Goal: Navigation & Orientation: Find specific page/section

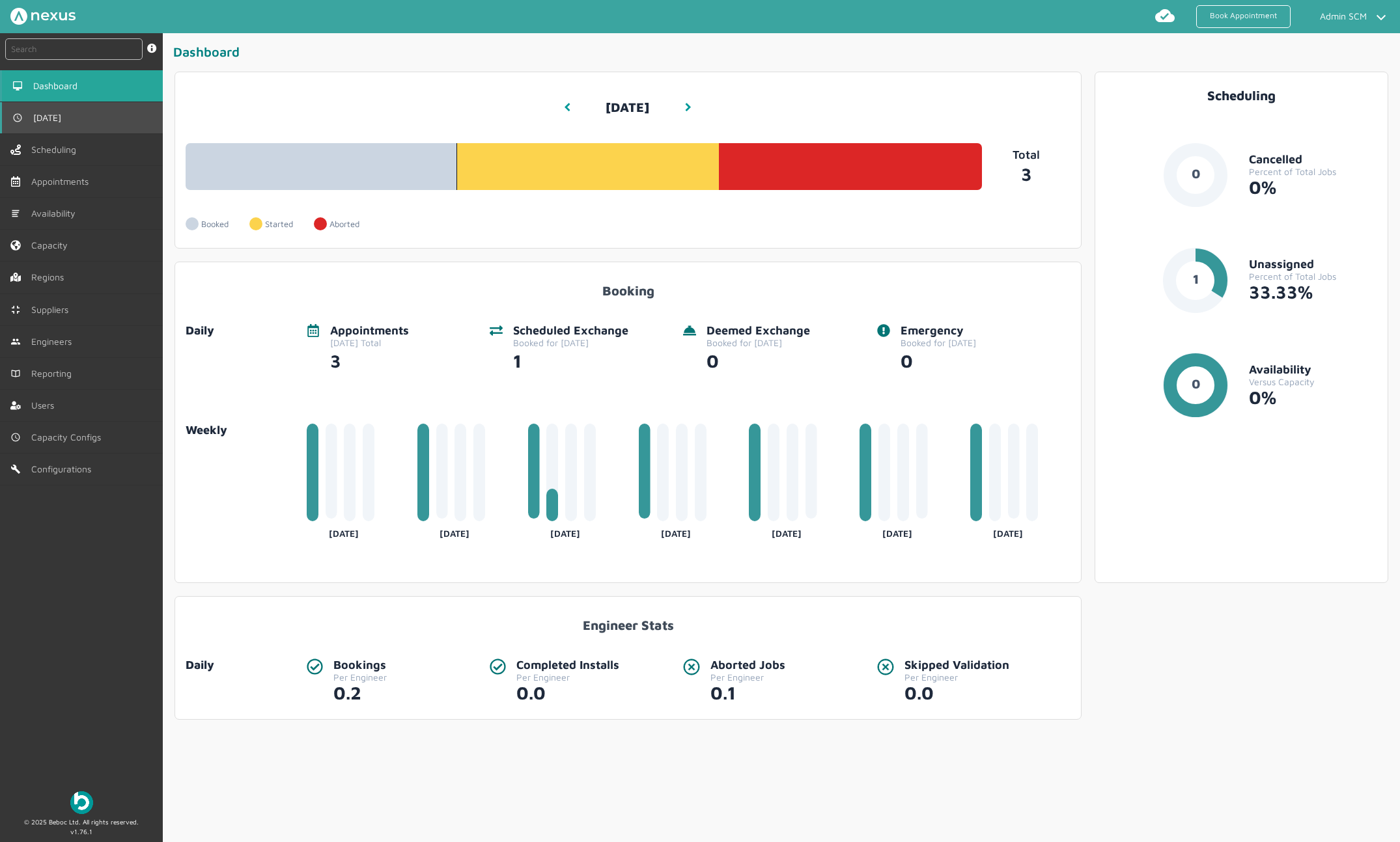
click at [73, 121] on link "[DATE]" at bounding box center [81, 118] width 162 height 32
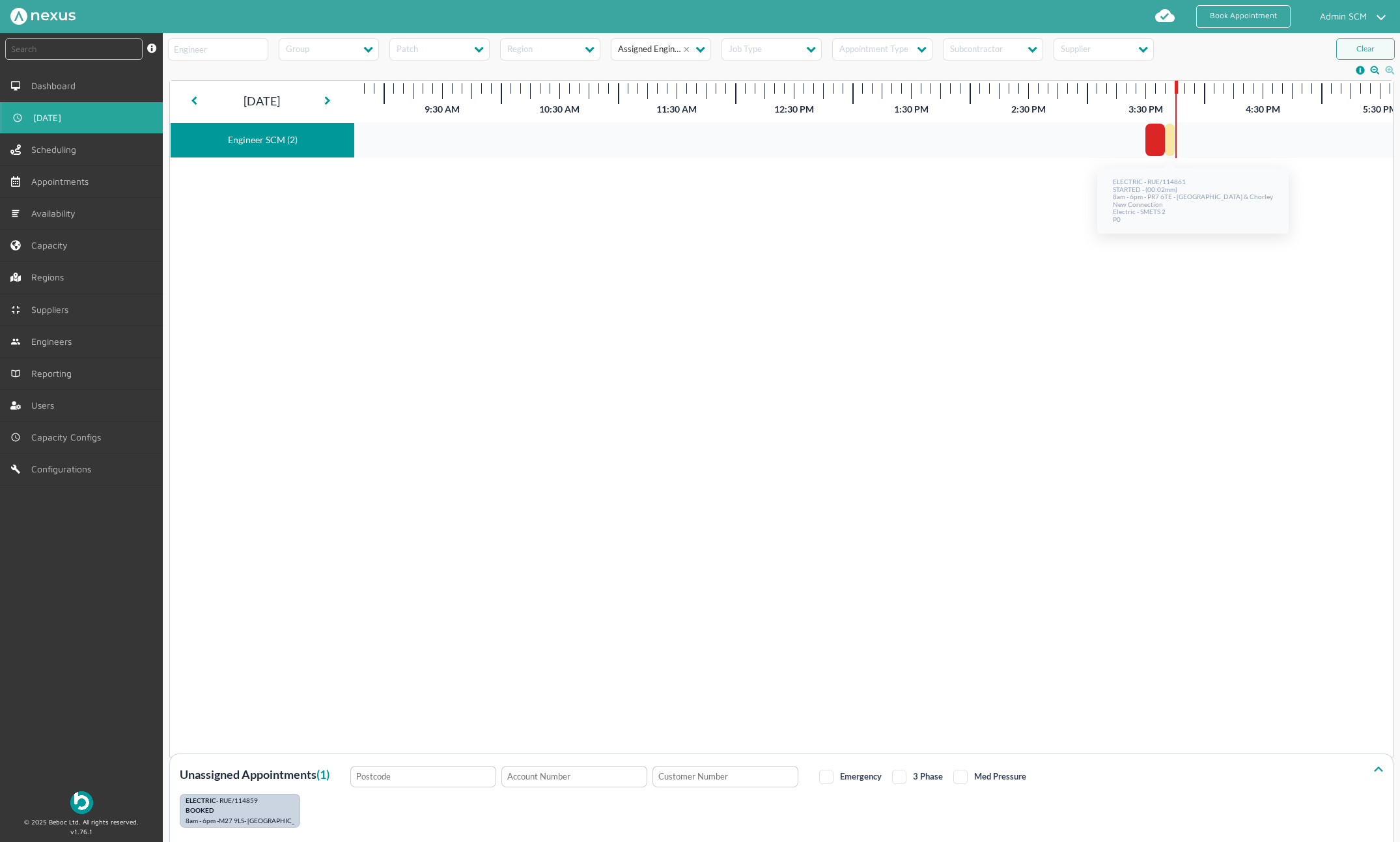
click at [1169, 143] on div at bounding box center [1169, 140] width 10 height 33
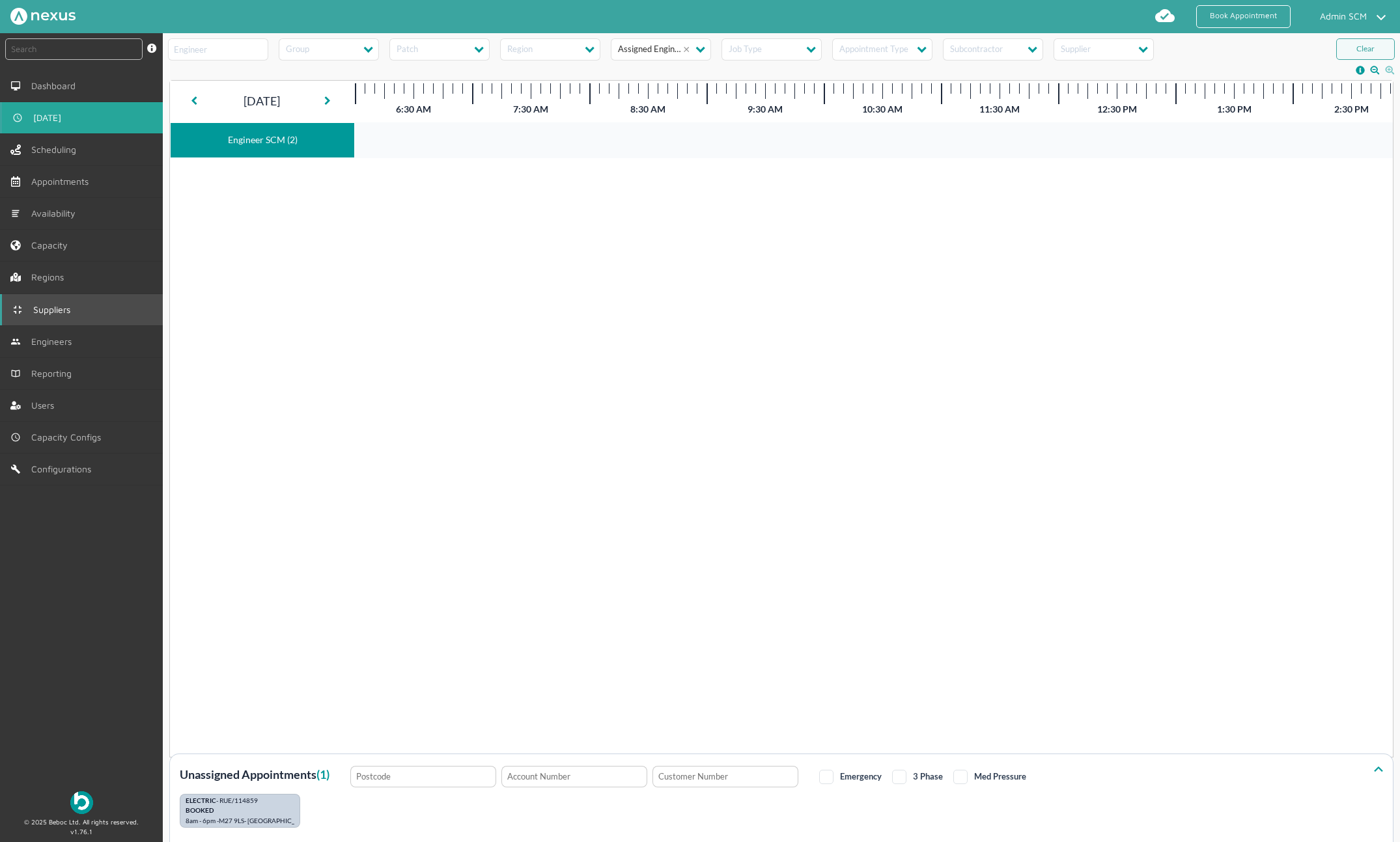
click at [58, 310] on span "Suppliers" at bounding box center [54, 310] width 43 height 11
